Goal: Find specific fact

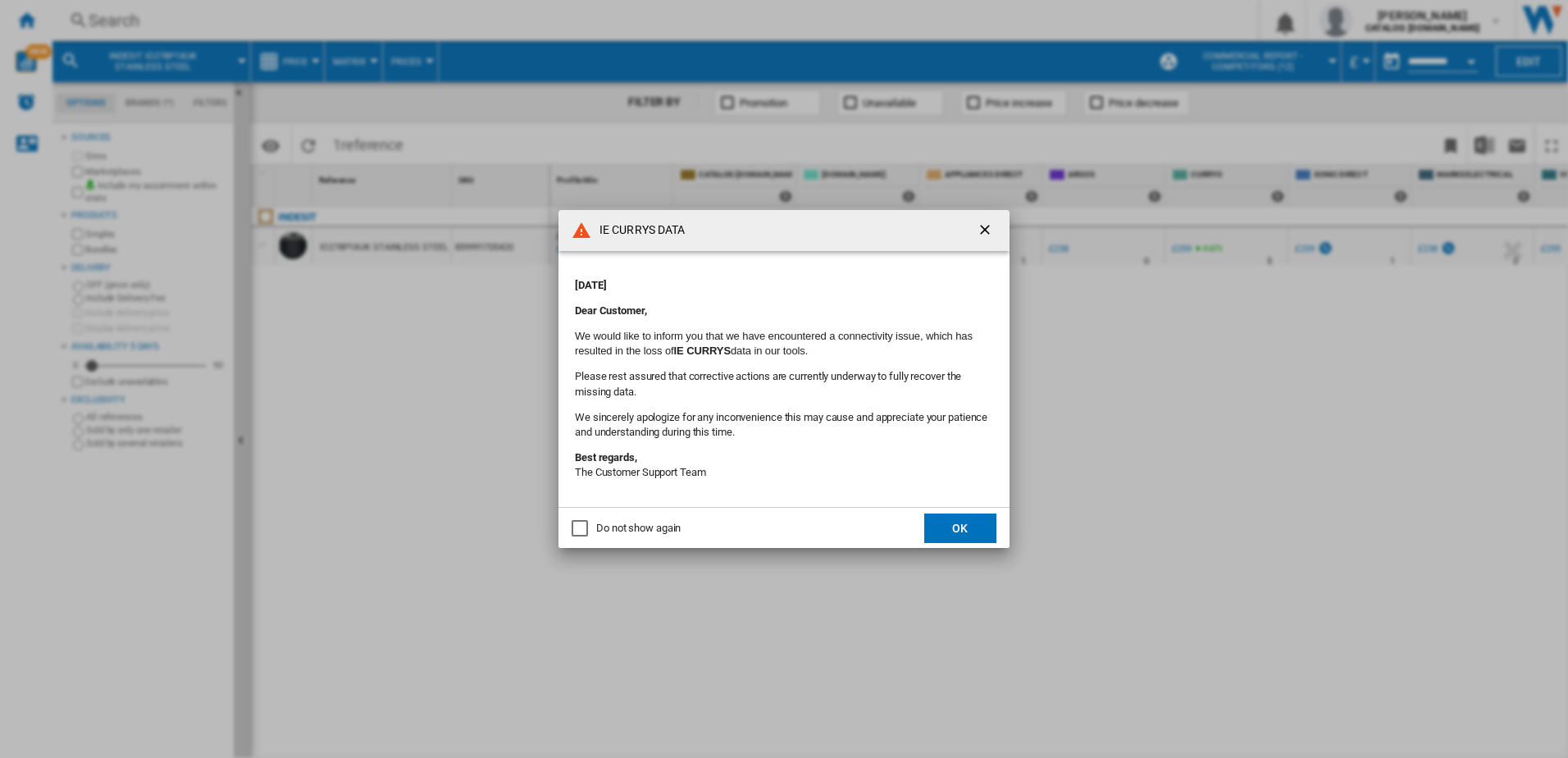
click at [971, 534] on button "OK" at bounding box center [959, 528] width 72 height 29
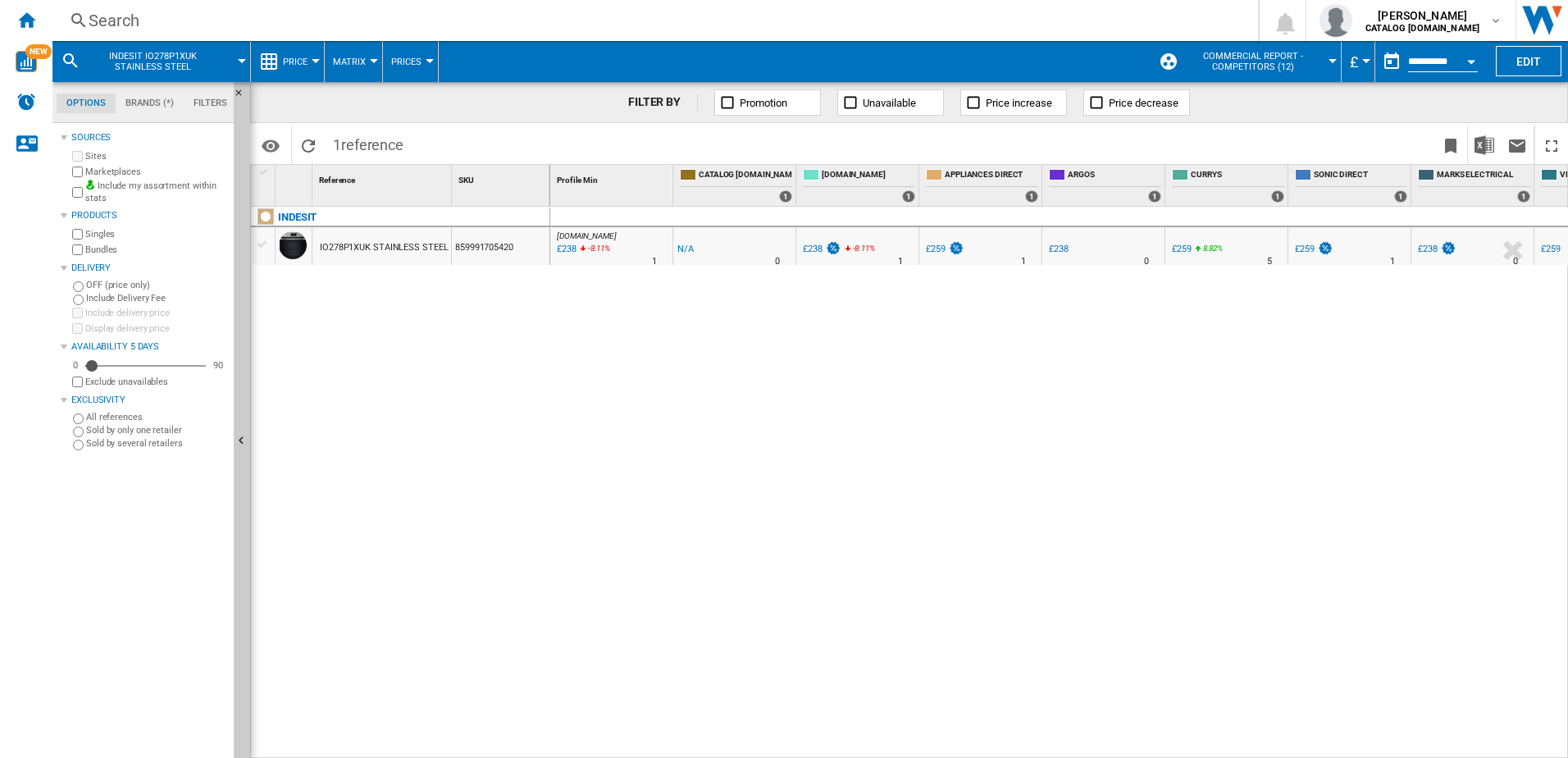
click at [154, 20] on div "Search" at bounding box center [651, 20] width 1126 height 23
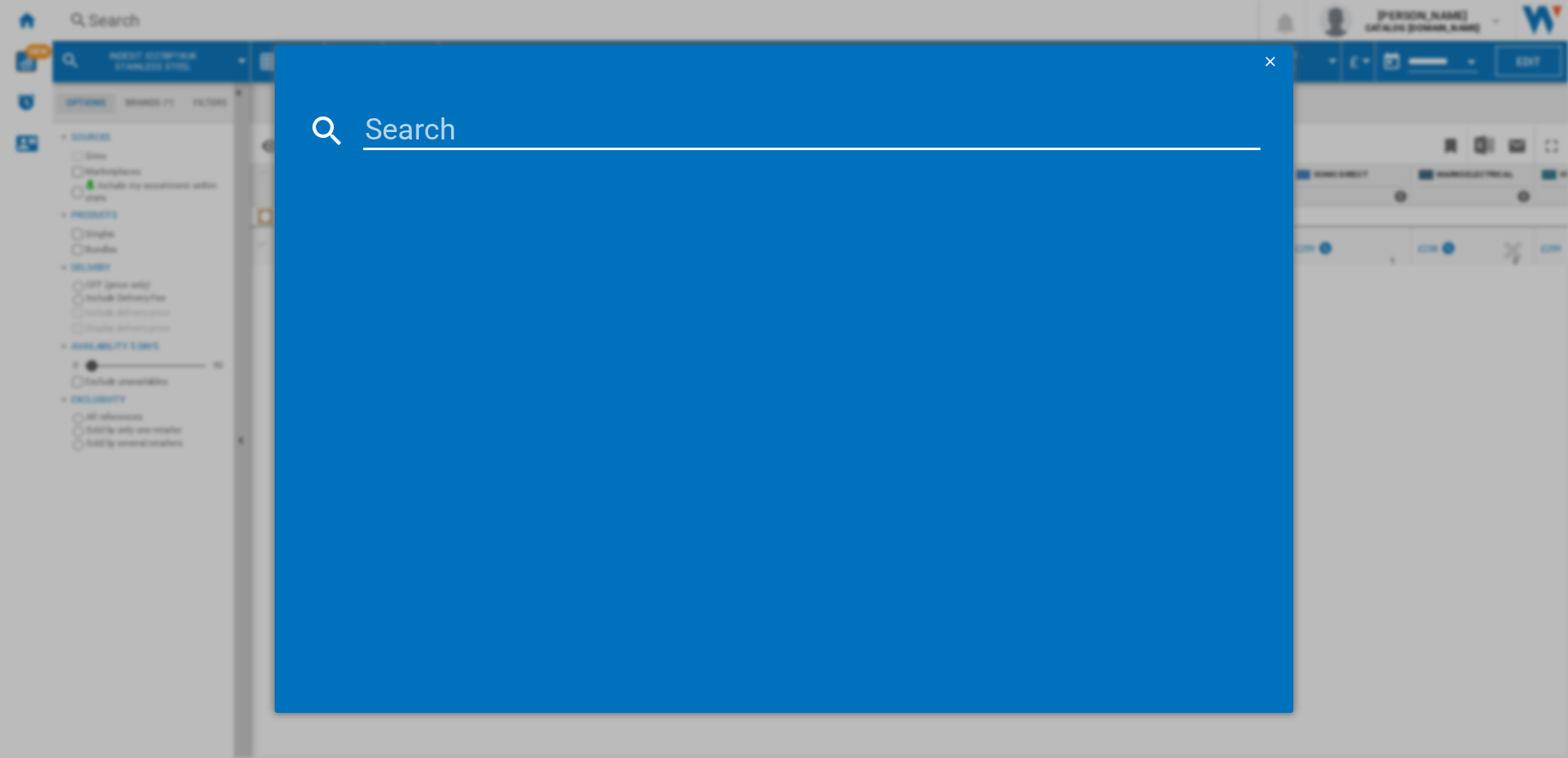
click at [400, 131] on input at bounding box center [812, 130] width 898 height 39
type input "IFW6340 IX"
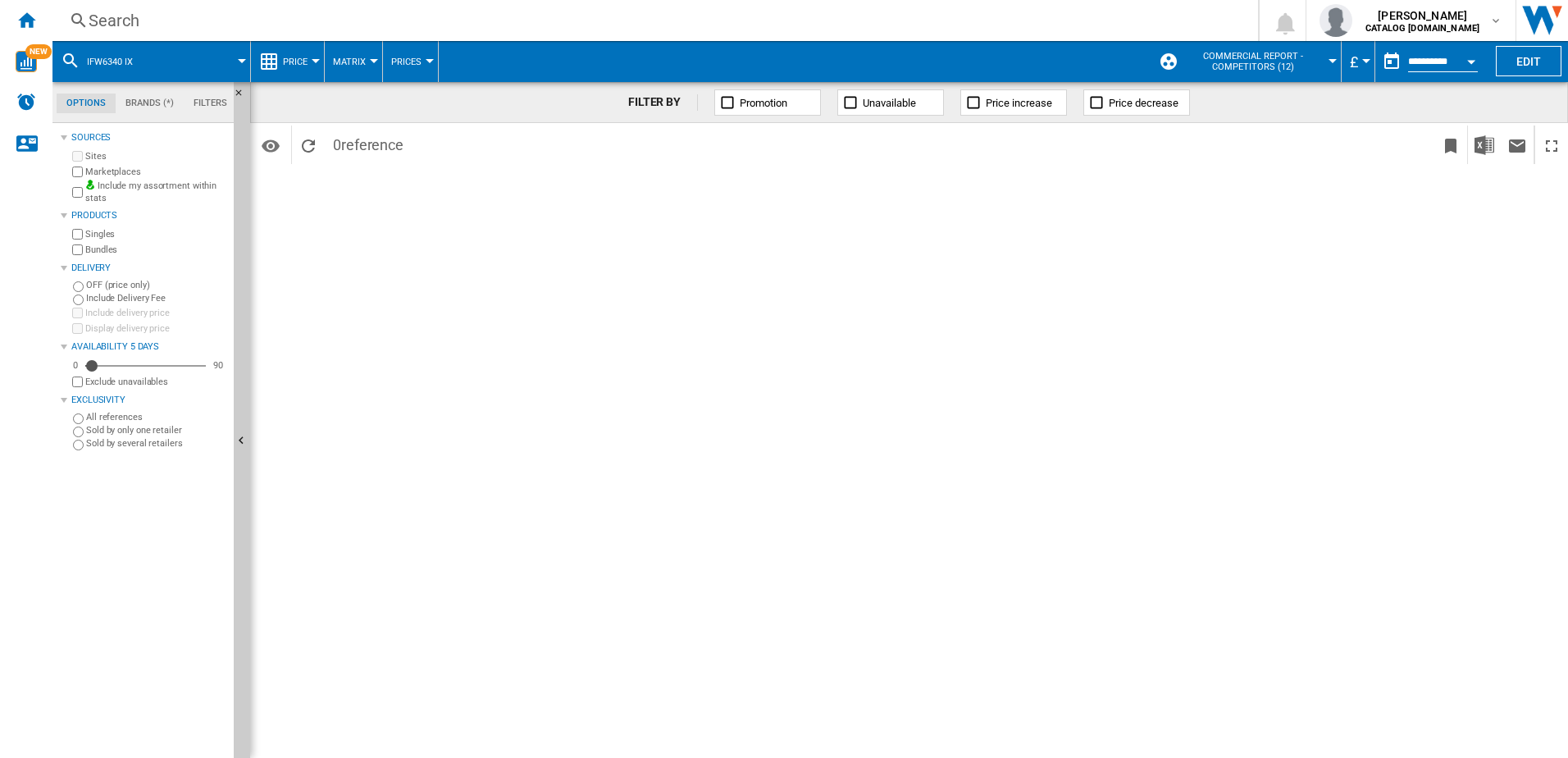
click at [147, 19] on div "Search" at bounding box center [651, 20] width 1126 height 23
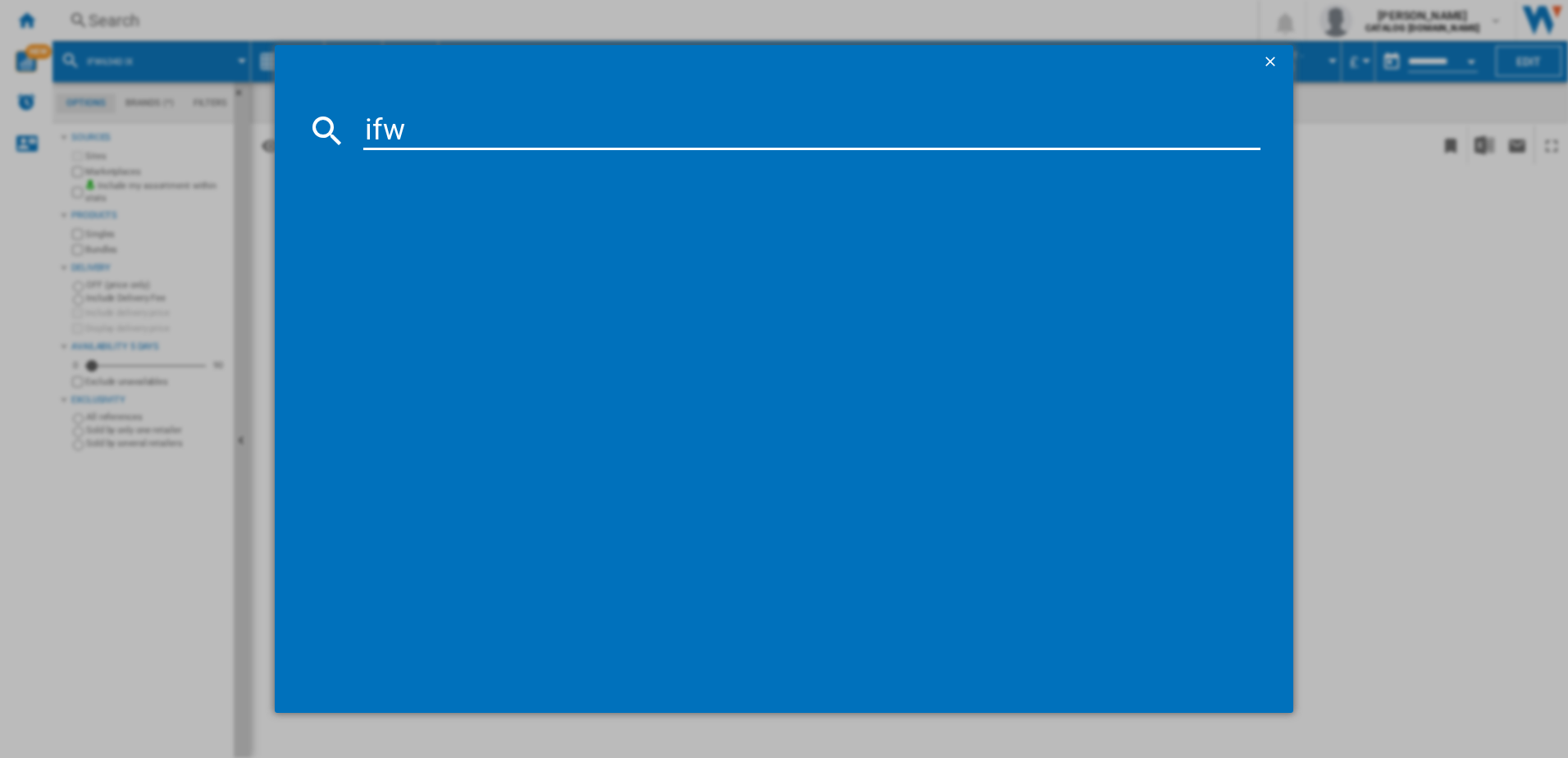
type input "ifw"
click at [430, 131] on input "ifw" at bounding box center [812, 130] width 898 height 39
drag, startPoint x: 1272, startPoint y: 58, endPoint x: 1258, endPoint y: 72, distance: 19.8
click at [1273, 58] on ng-md-icon "getI18NText('BUTTONS.CLOSE_DIALOG')" at bounding box center [1272, 64] width 20 height 20
